Goal: Navigation & Orientation: Go to known website

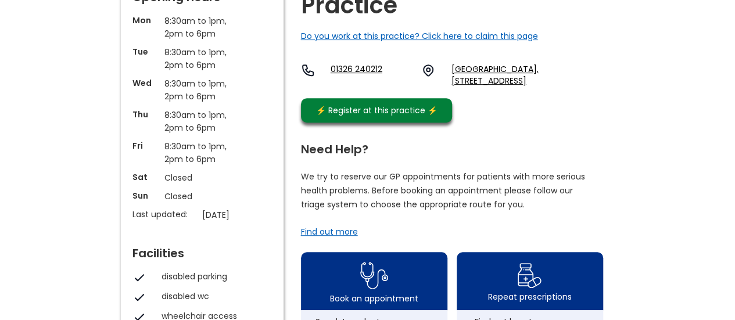
scroll to position [232, 0]
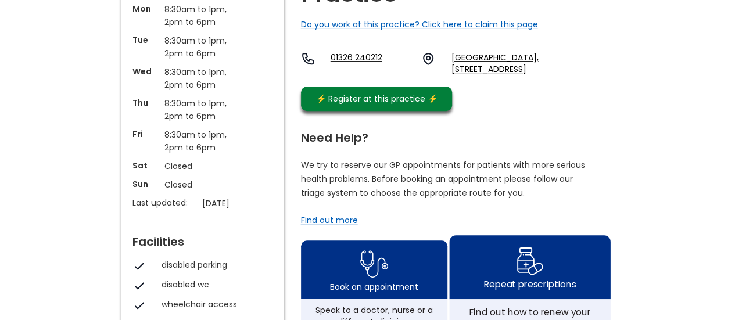
click at [529, 246] on img at bounding box center [529, 261] width 27 height 34
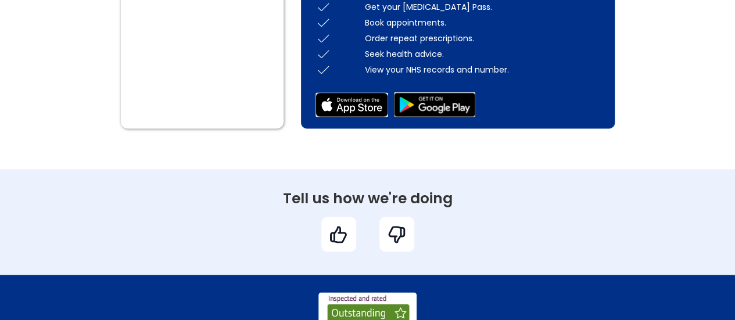
scroll to position [930, 0]
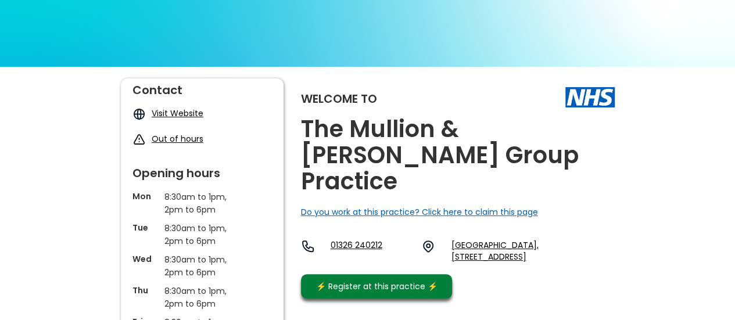
scroll to position [46, 0]
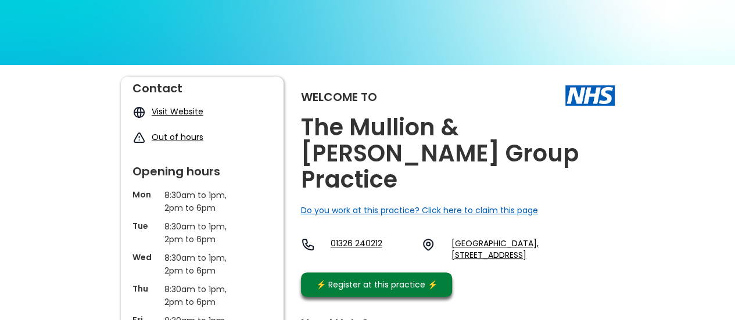
click at [177, 109] on link "Visit Website" at bounding box center [178, 112] width 52 height 12
